Goal: Navigation & Orientation: Find specific page/section

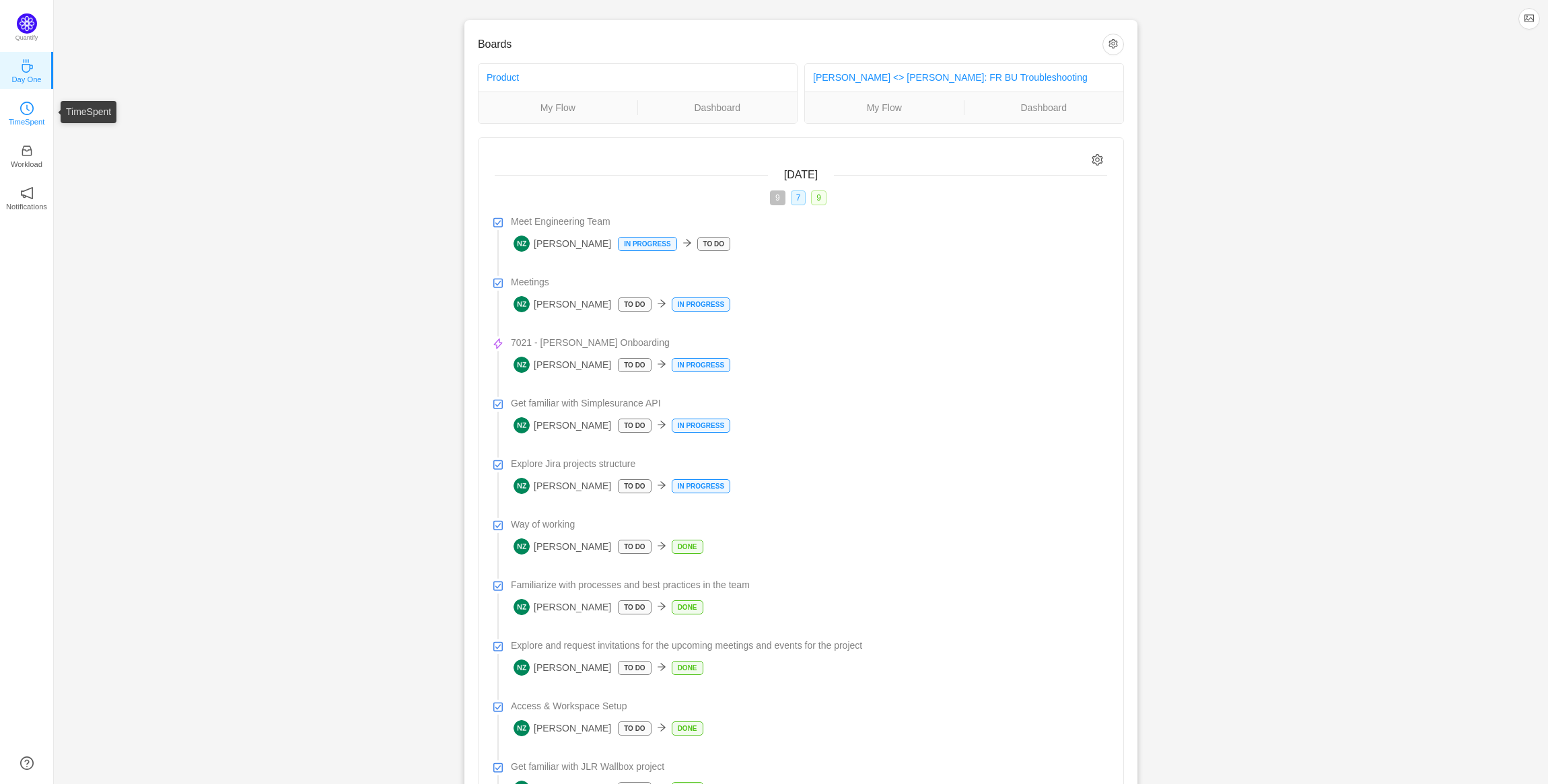
click at [34, 106] on link "TimeSpent" at bounding box center [27, 112] width 13 height 13
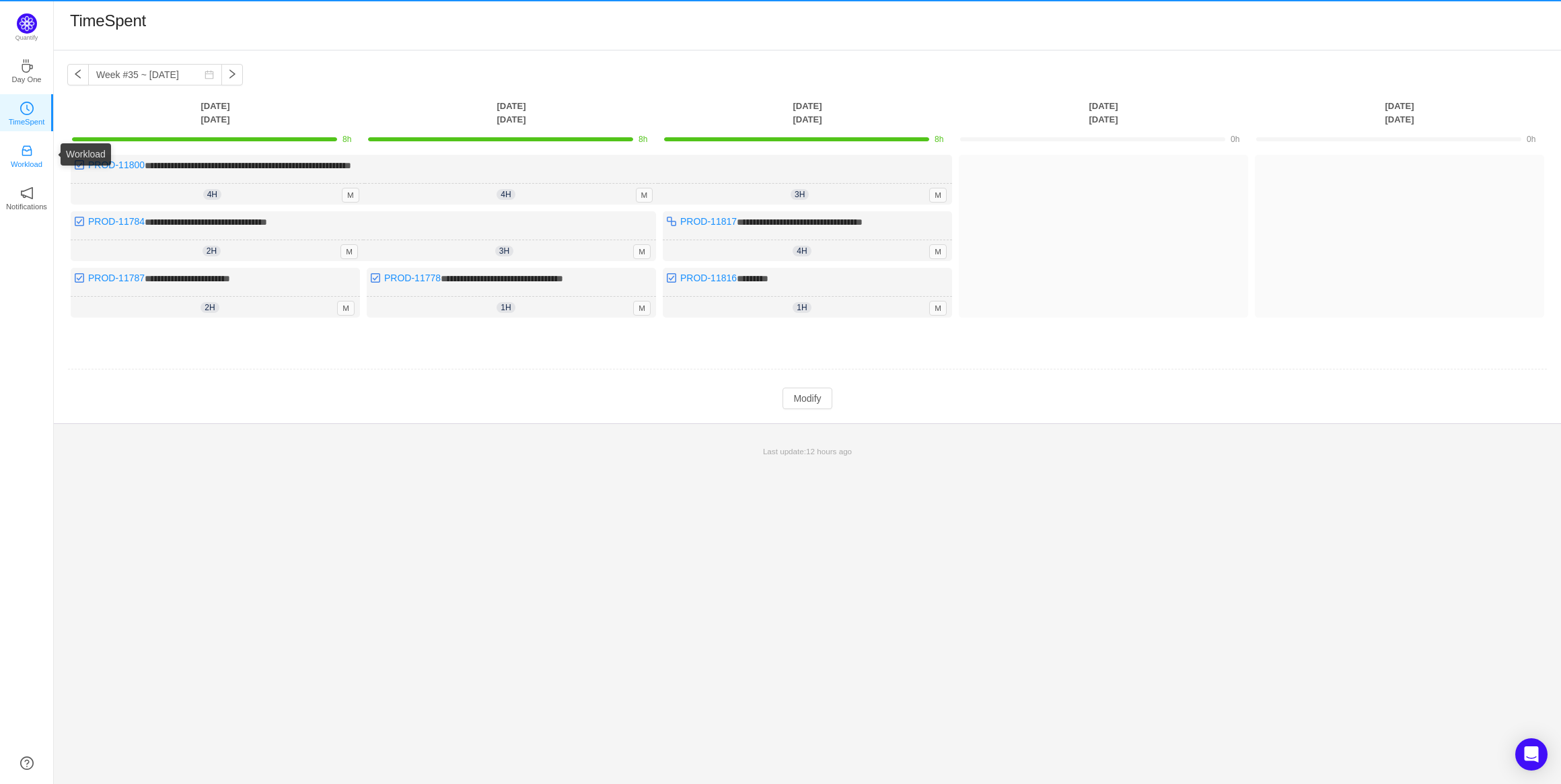
click at [17, 162] on p "Workload" at bounding box center [27, 164] width 32 height 12
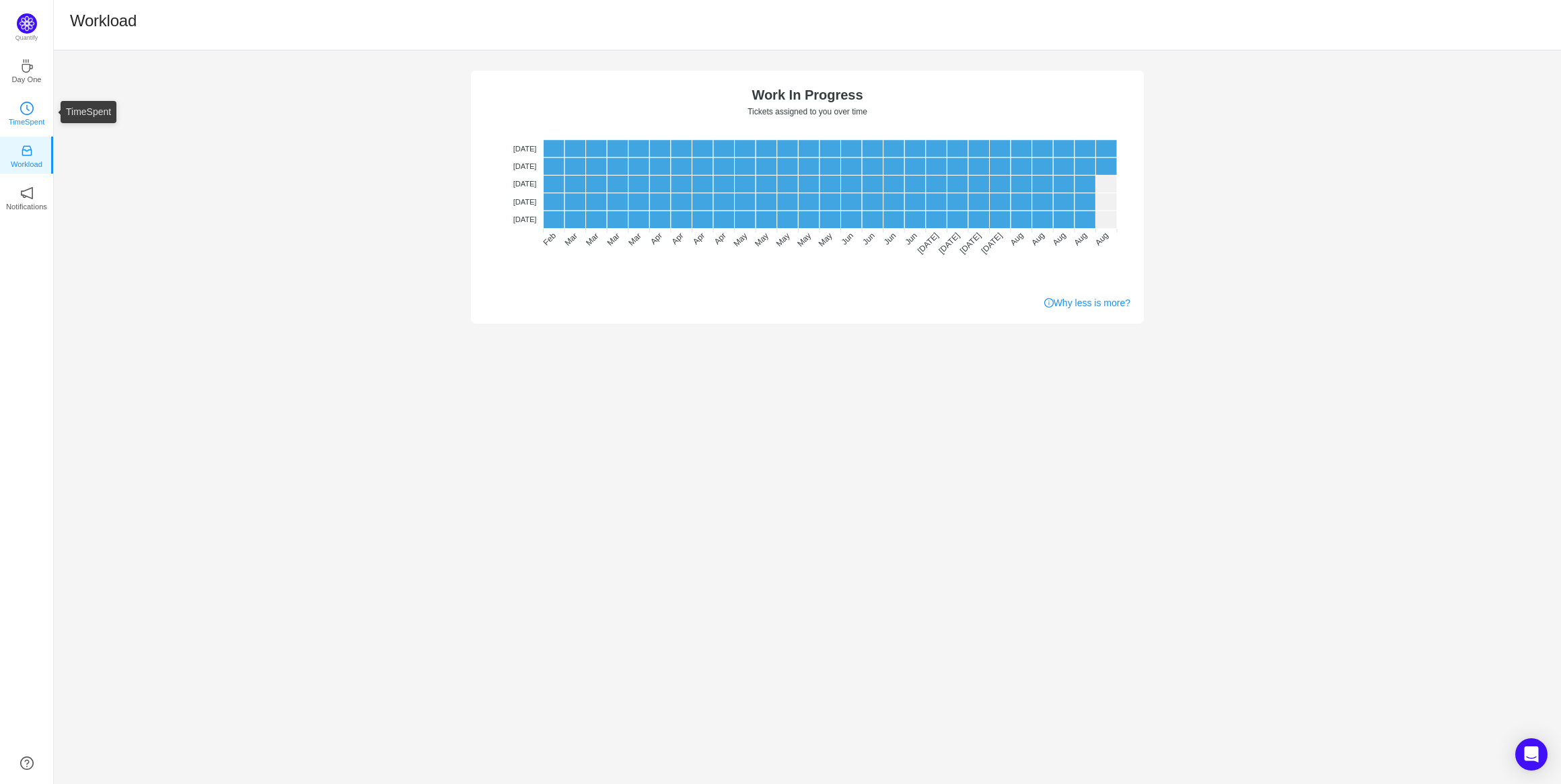
click at [21, 106] on link "TimeSpent" at bounding box center [27, 112] width 13 height 13
